Goal: Information Seeking & Learning: Find specific fact

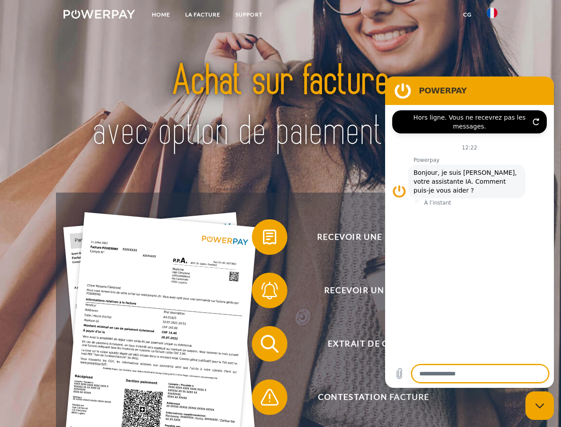
click at [99, 16] on img at bounding box center [100, 14] width 72 height 9
click at [493, 16] on img at bounding box center [492, 13] width 11 height 11
click at [468, 15] on link "CG" at bounding box center [468, 15] width 24 height 16
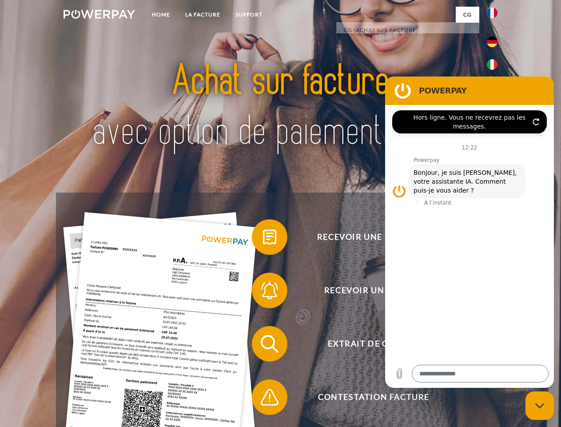
click at [263, 239] on span at bounding box center [256, 237] width 44 height 44
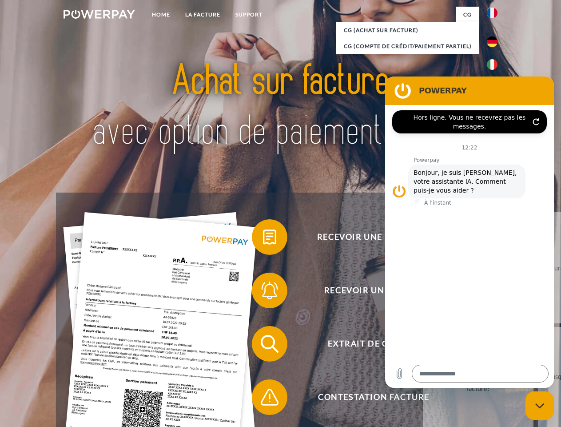
click at [263, 292] on span at bounding box center [256, 290] width 44 height 44
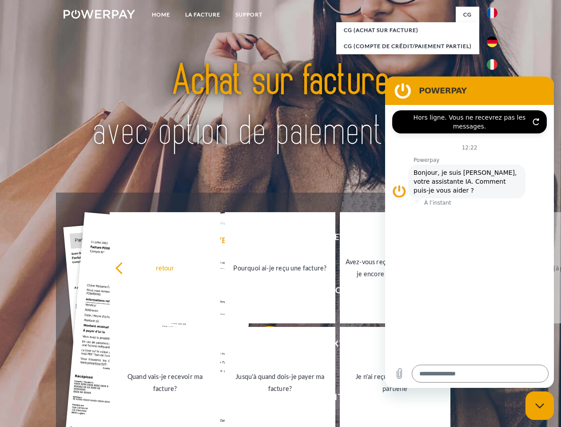
click at [263, 345] on link "Jusqu'à quand dois-je payer ma facture?" at bounding box center [280, 382] width 111 height 111
click at [263, 399] on span at bounding box center [256, 397] width 44 height 44
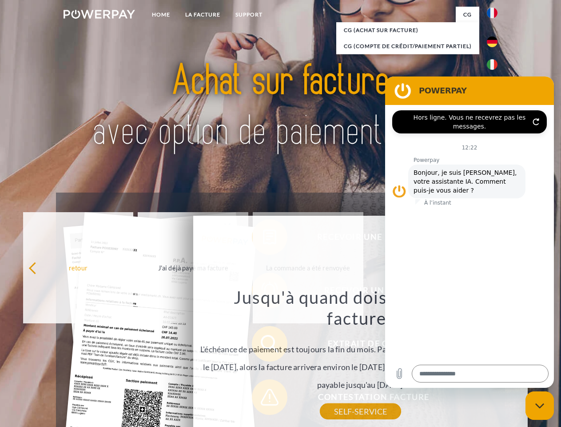
click at [540, 405] on icon "Fermer la fenêtre de messagerie" at bounding box center [540, 406] width 9 height 6
type textarea "*"
